Goal: Download file/media

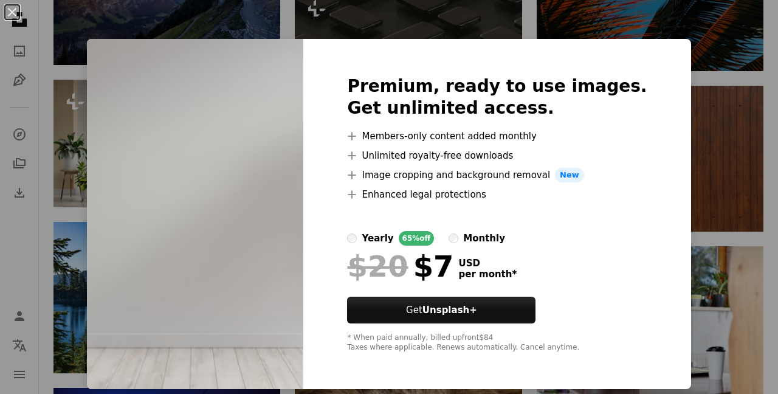
scroll to position [34960, 0]
click at [13, 11] on button "An X shape" at bounding box center [12, 12] width 15 height 15
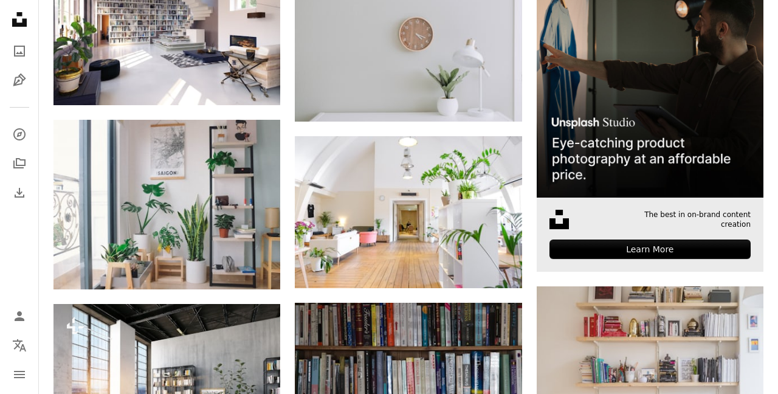
scroll to position [345, 0]
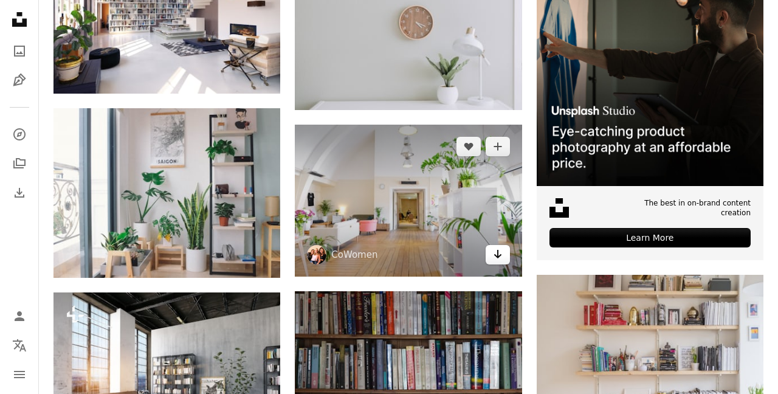
click at [498, 252] on icon "Download" at bounding box center [498, 254] width 8 height 9
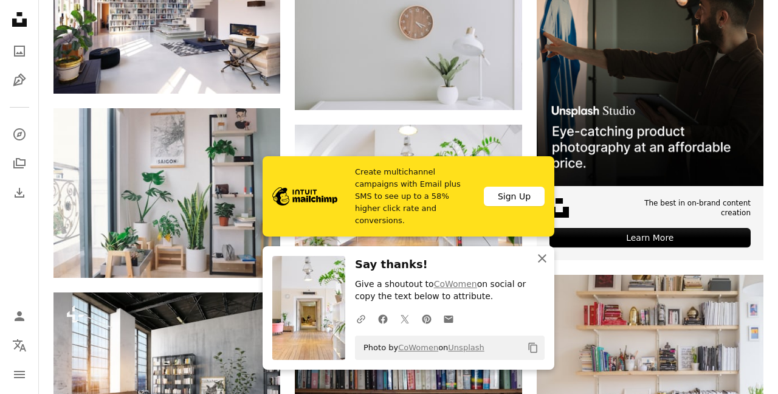
click at [542, 261] on icon "button" at bounding box center [542, 258] width 9 height 9
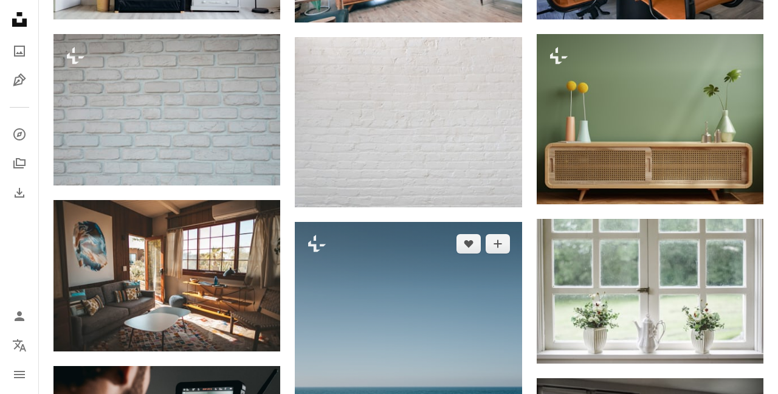
scroll to position [1599, 0]
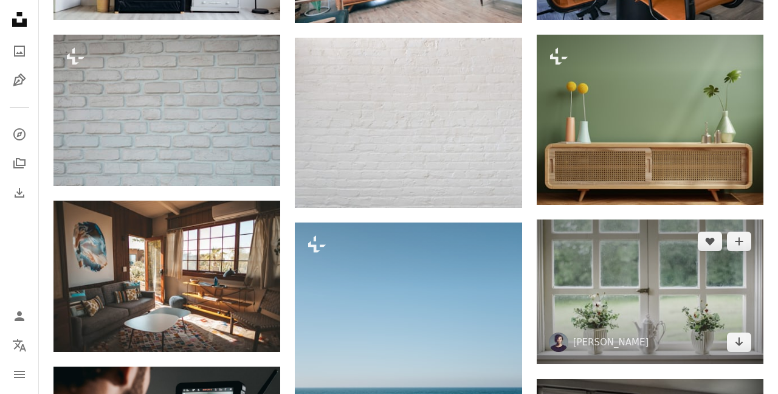
click at [645, 290] on img at bounding box center [650, 292] width 227 height 145
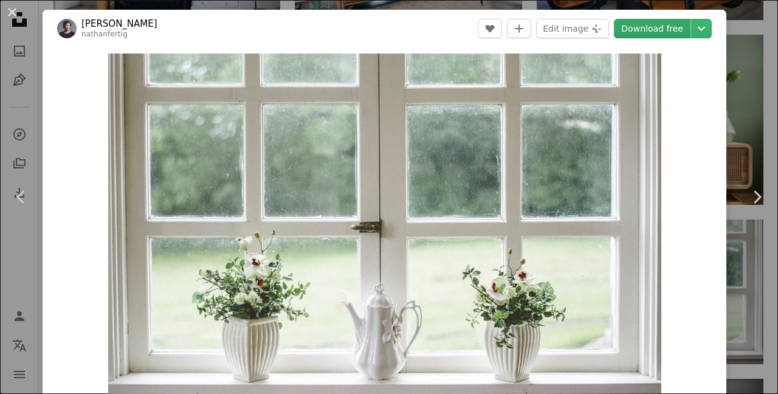
click at [668, 28] on link "Download free" at bounding box center [652, 28] width 77 height 19
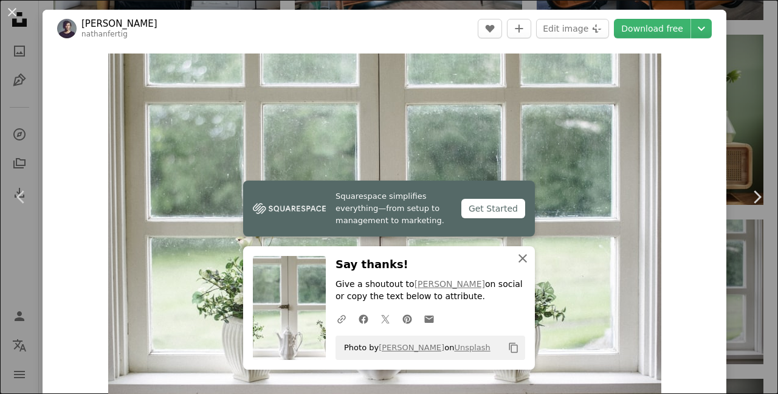
click at [522, 261] on icon "button" at bounding box center [523, 258] width 9 height 9
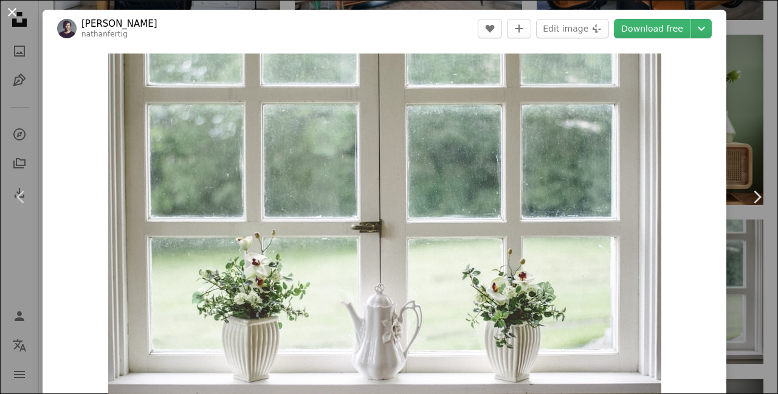
click at [12, 10] on button "An X shape" at bounding box center [12, 12] width 15 height 15
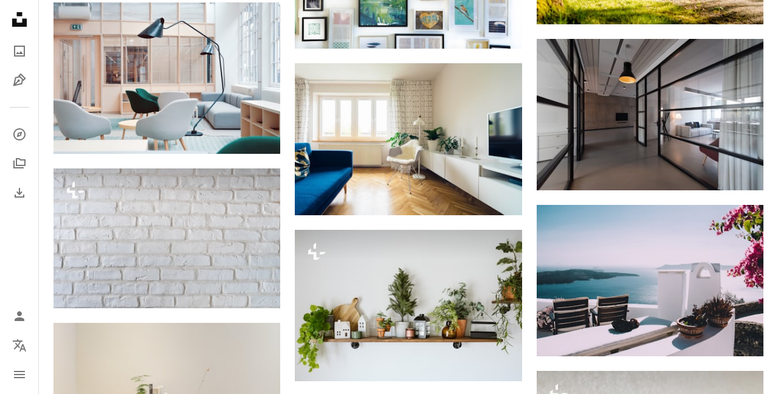
scroll to position [2275, 0]
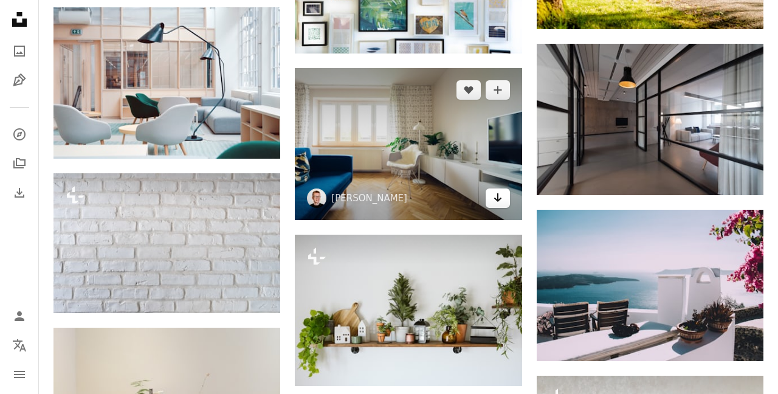
click at [500, 194] on icon "Arrow pointing down" at bounding box center [498, 197] width 10 height 15
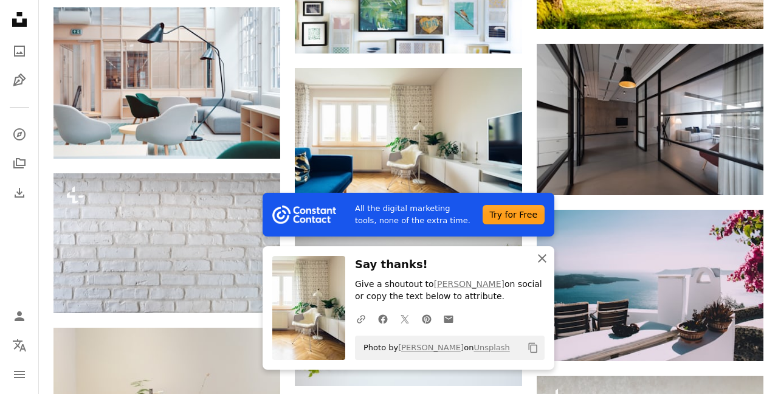
click at [544, 260] on icon "An X shape" at bounding box center [542, 258] width 15 height 15
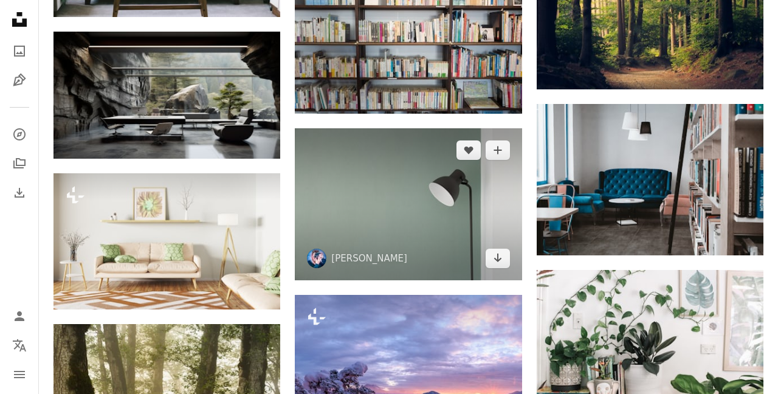
scroll to position [2906, 0]
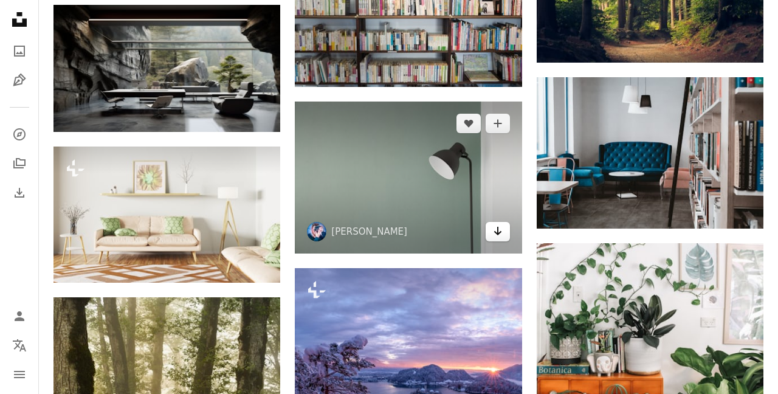
click at [496, 226] on icon "Arrow pointing down" at bounding box center [498, 231] width 10 height 15
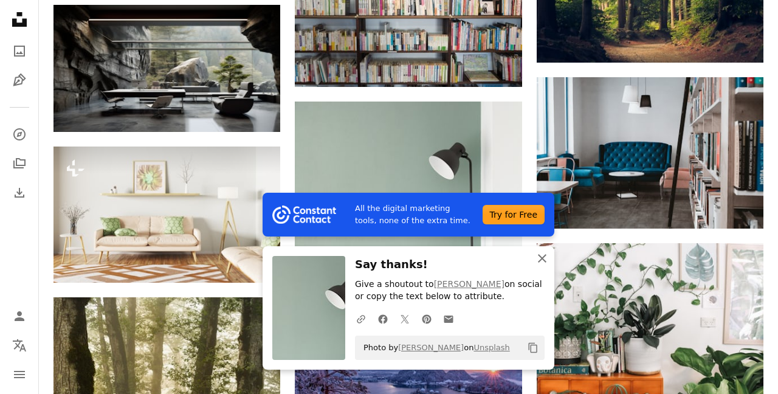
click at [541, 260] on icon "An X shape" at bounding box center [542, 258] width 15 height 15
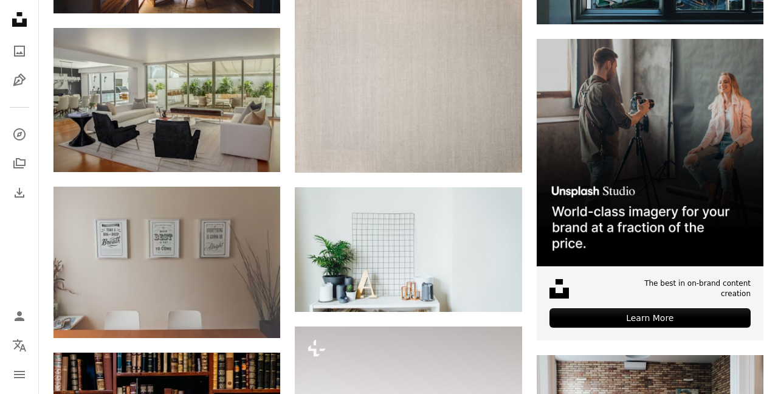
scroll to position [3617, 0]
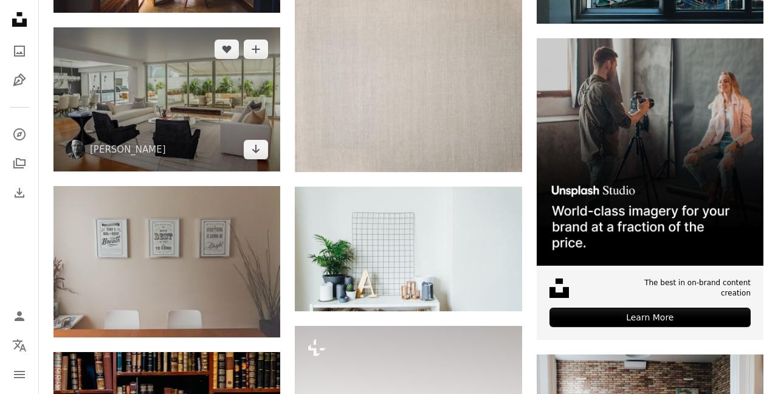
click at [195, 128] on img at bounding box center [167, 99] width 227 height 144
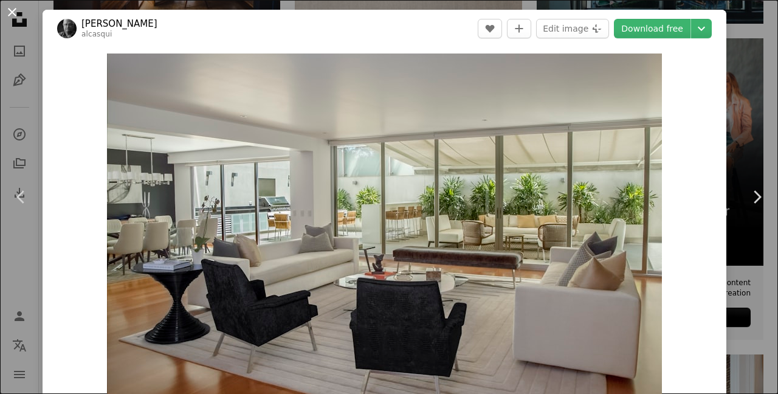
click at [12, 10] on button "An X shape" at bounding box center [12, 12] width 15 height 15
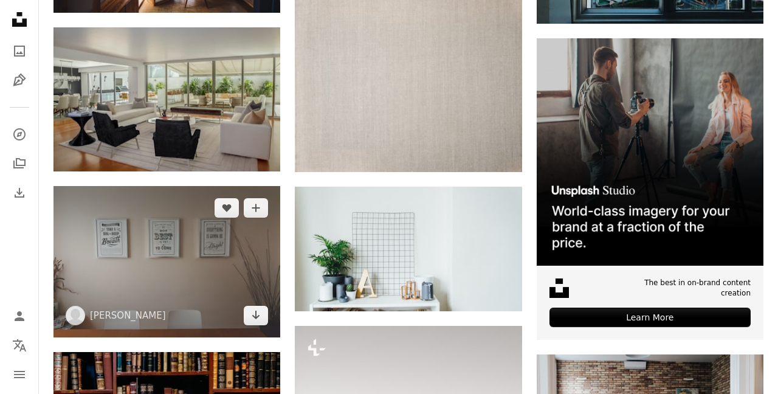
click at [178, 291] on img at bounding box center [167, 261] width 227 height 151
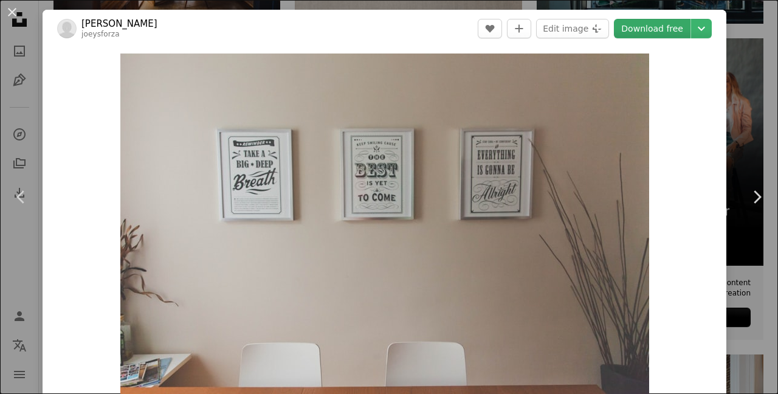
click at [667, 26] on link "Download free" at bounding box center [652, 28] width 77 height 19
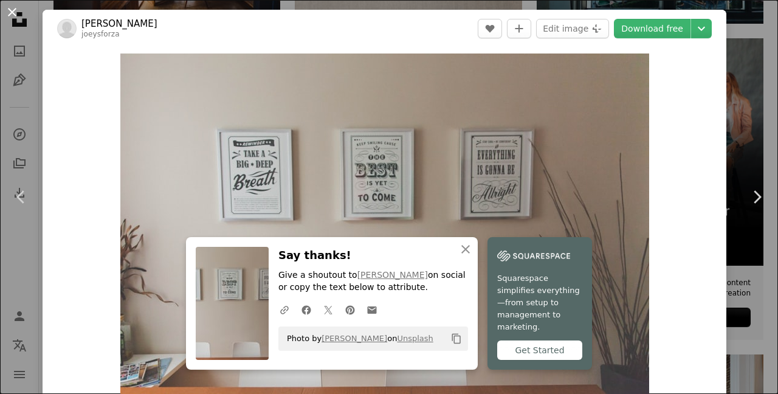
click at [12, 12] on button "An X shape" at bounding box center [12, 12] width 15 height 15
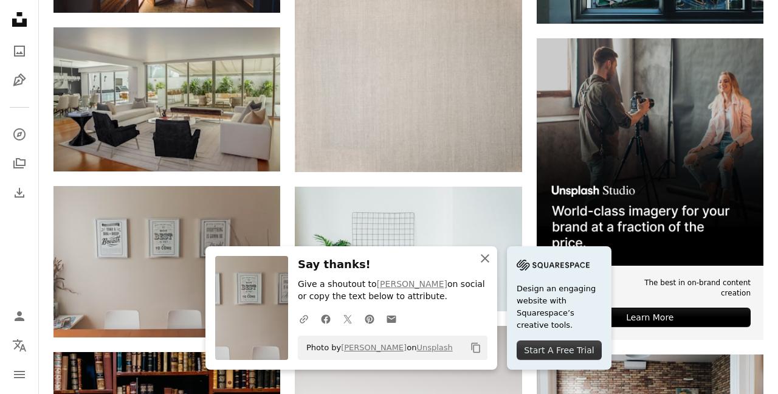
click at [486, 261] on icon "button" at bounding box center [485, 258] width 9 height 9
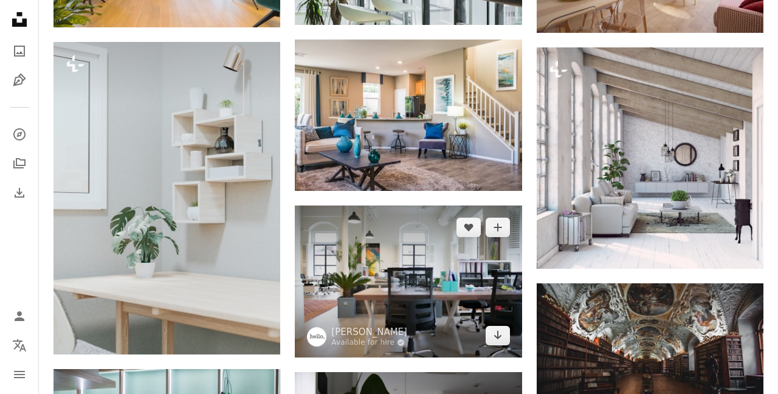
scroll to position [4761, 0]
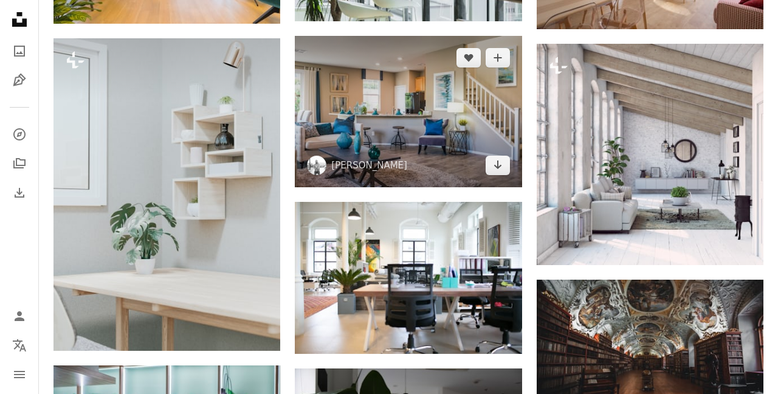
click at [443, 155] on img at bounding box center [408, 111] width 227 height 151
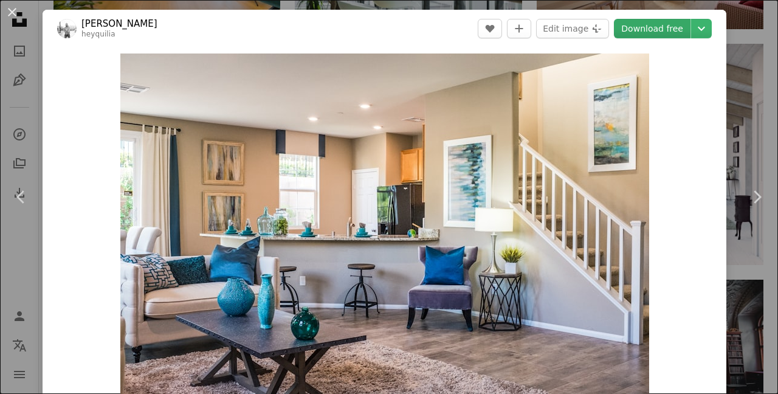
click at [678, 26] on link "Download free" at bounding box center [652, 28] width 77 height 19
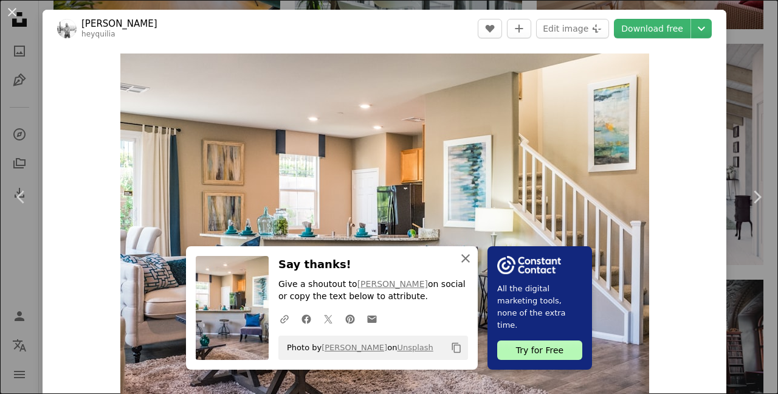
click at [465, 258] on icon "button" at bounding box center [466, 258] width 9 height 9
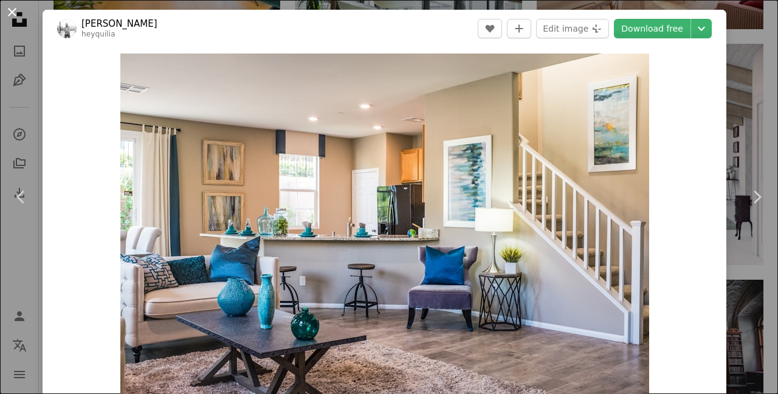
click at [12, 10] on button "An X shape" at bounding box center [12, 12] width 15 height 15
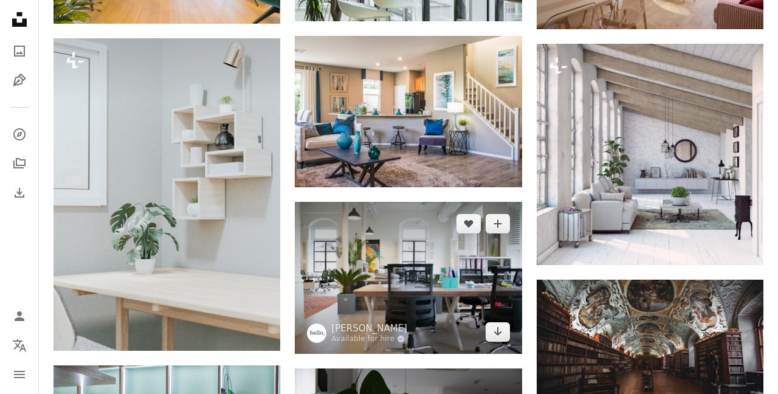
click at [444, 288] on img at bounding box center [408, 277] width 227 height 151
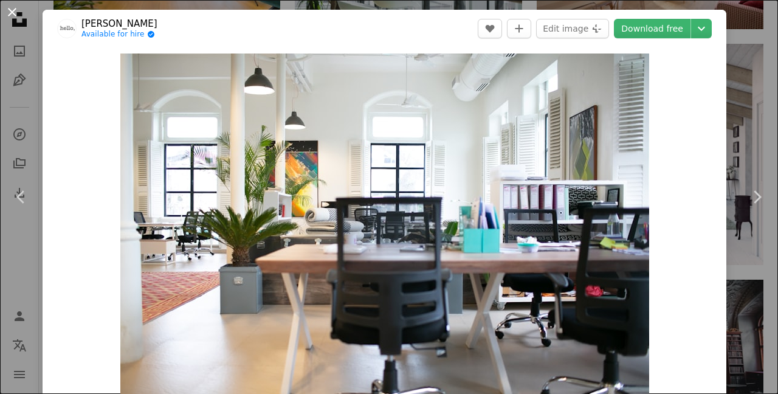
click at [12, 9] on button "An X shape" at bounding box center [12, 12] width 15 height 15
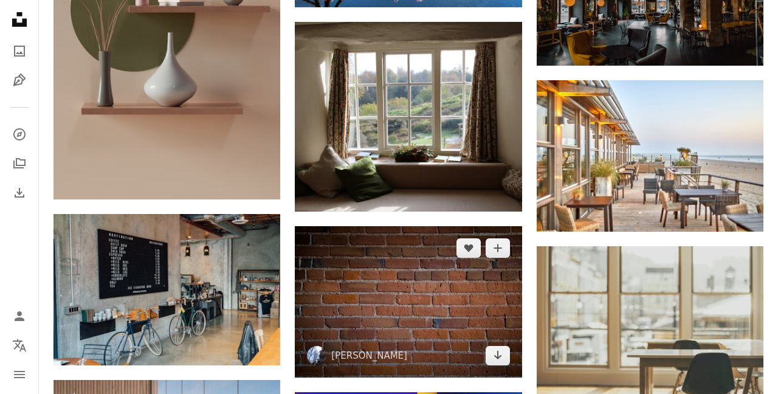
scroll to position [5607, 0]
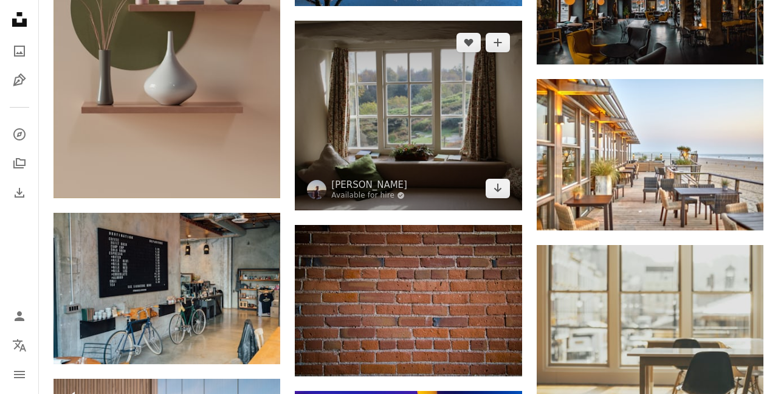
click at [434, 117] on img at bounding box center [408, 116] width 227 height 190
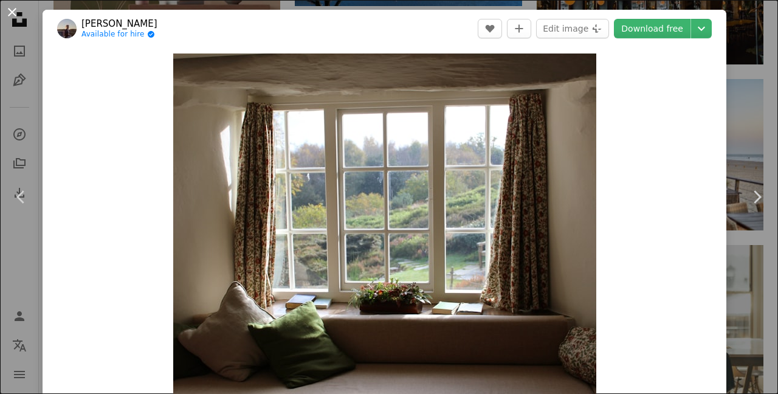
click at [12, 13] on button "An X shape" at bounding box center [12, 12] width 15 height 15
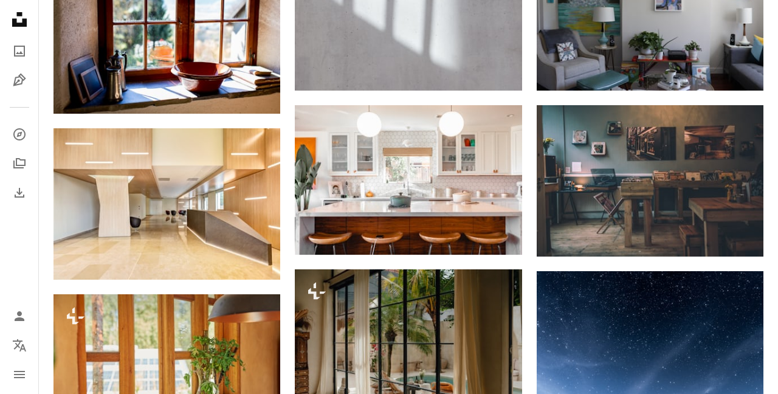
scroll to position [6584, 0]
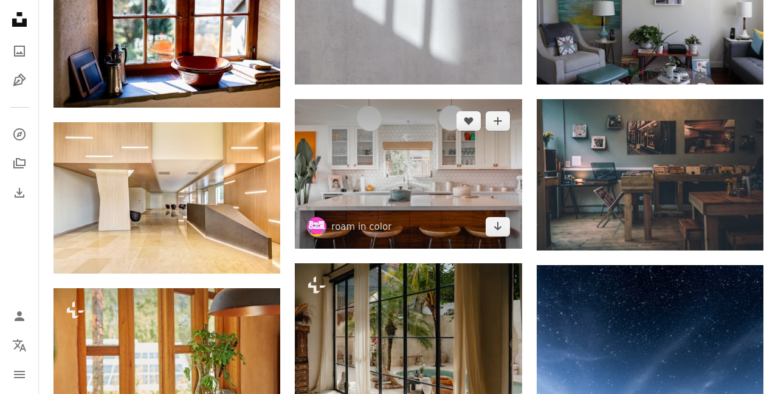
click at [435, 201] on img at bounding box center [408, 173] width 227 height 149
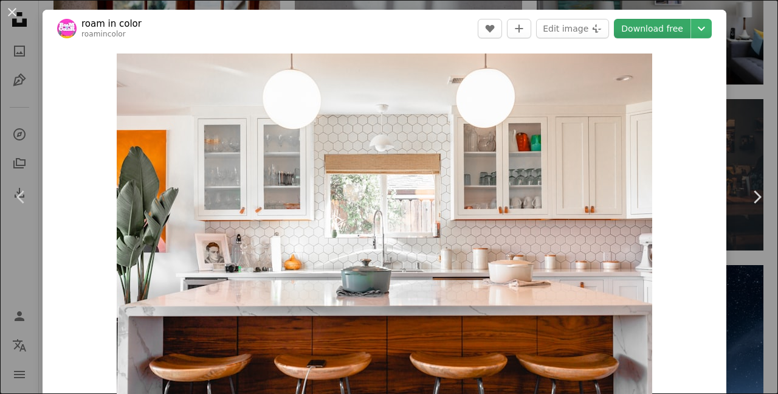
click at [676, 27] on link "Download free" at bounding box center [652, 28] width 77 height 19
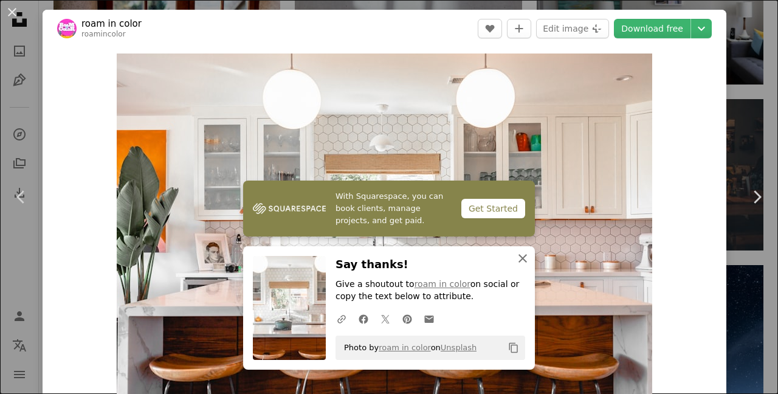
click at [522, 260] on icon "button" at bounding box center [523, 258] width 9 height 9
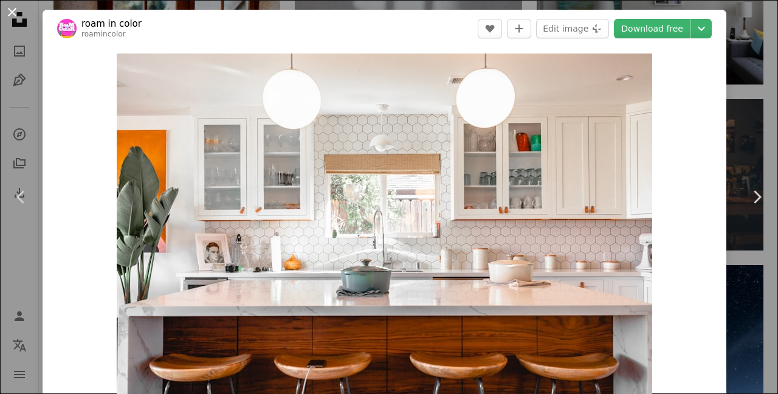
click at [13, 10] on button "An X shape" at bounding box center [12, 12] width 15 height 15
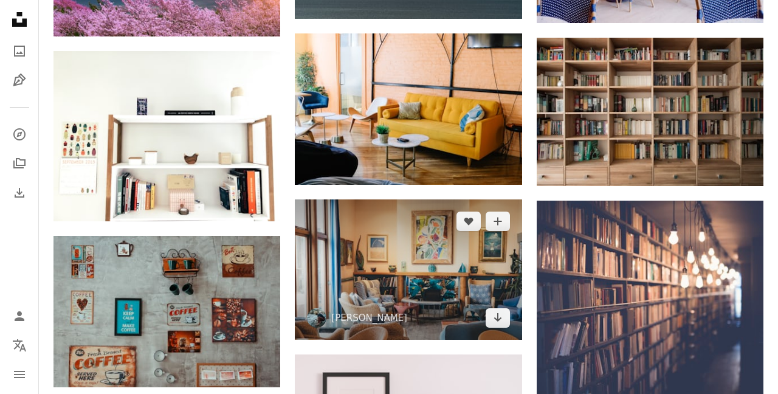
scroll to position [8297, 0]
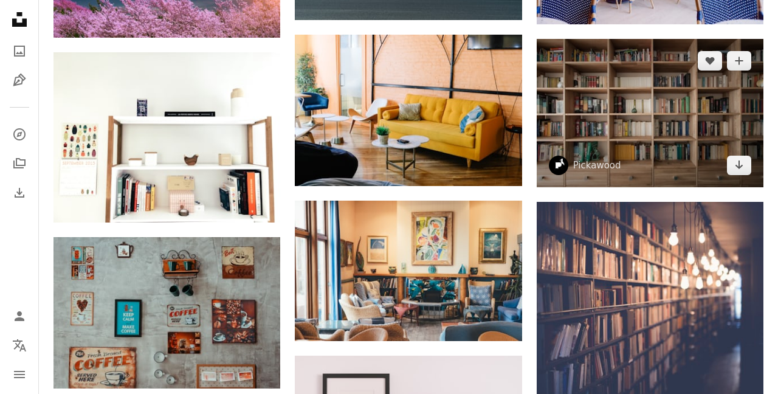
click at [685, 142] on img at bounding box center [650, 113] width 227 height 149
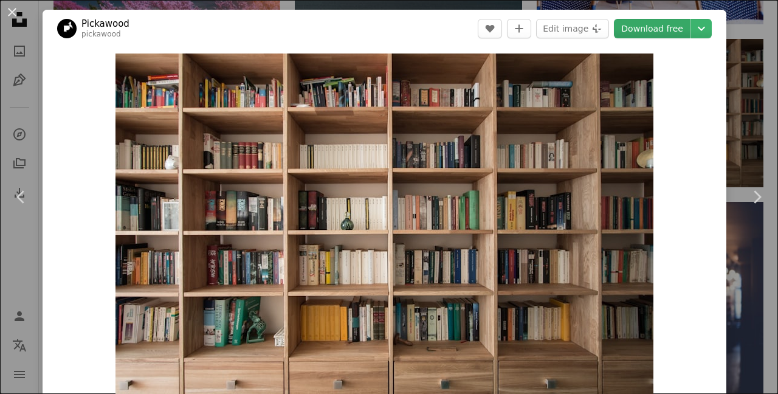
click at [665, 28] on link "Download free" at bounding box center [652, 28] width 77 height 19
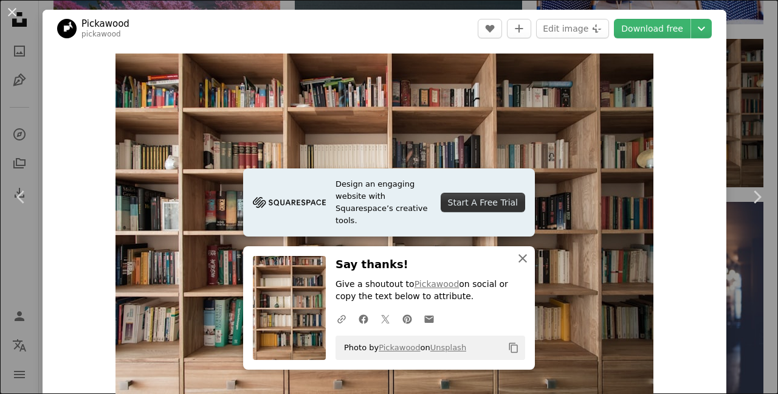
click at [522, 261] on icon "button" at bounding box center [523, 258] width 9 height 9
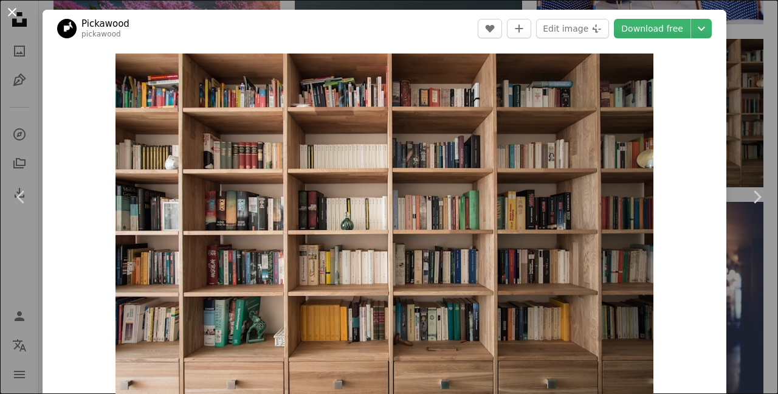
click at [12, 13] on button "An X shape" at bounding box center [12, 12] width 15 height 15
